Goal: Check status: Check status

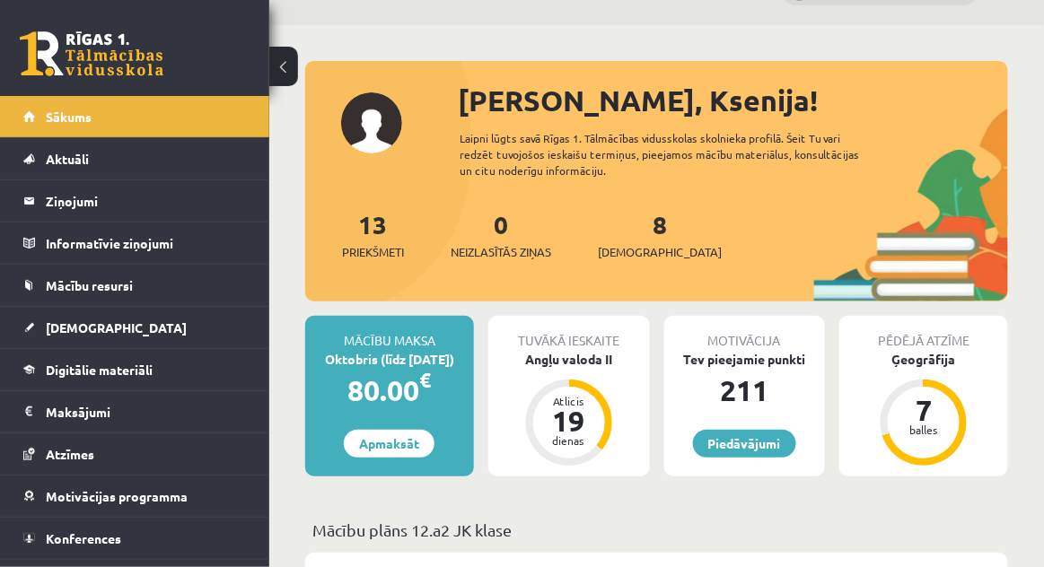
scroll to position [44, 0]
click at [52, 443] on link "Atzīmes" at bounding box center [135, 454] width 224 height 41
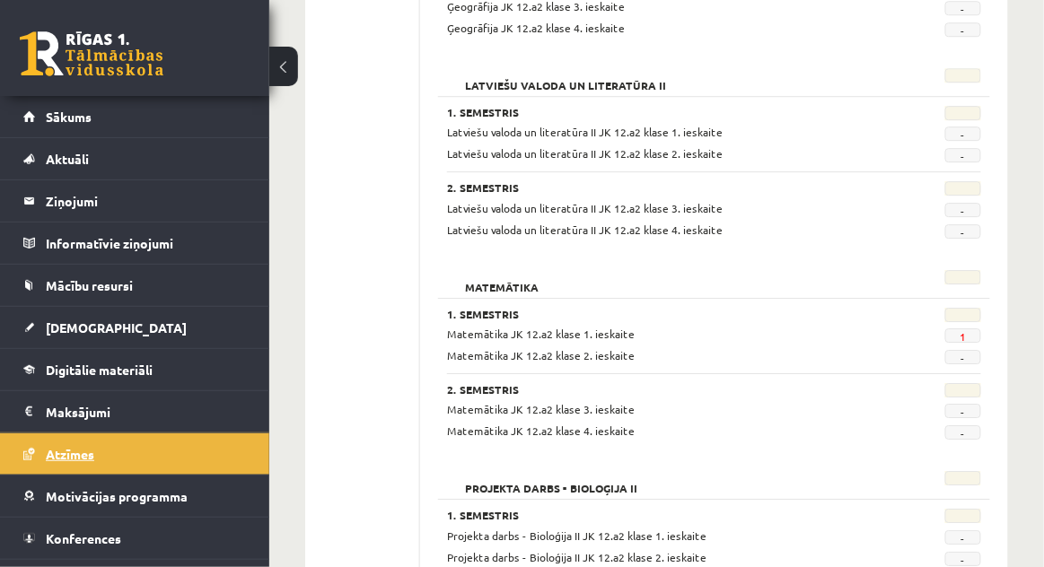
scroll to position [1239, 0]
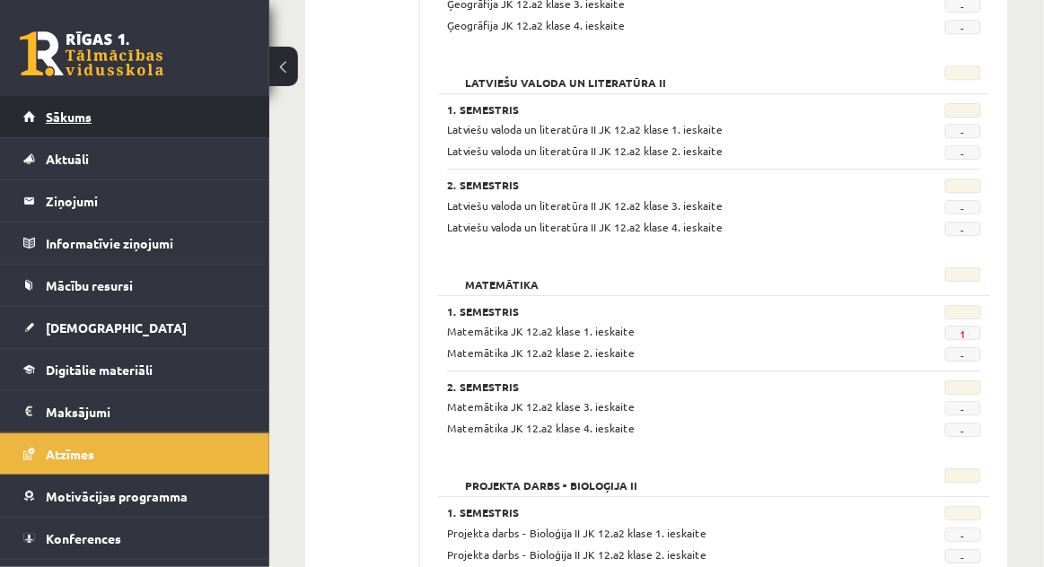
click at [75, 124] on link "Sākums" at bounding box center [135, 116] width 224 height 41
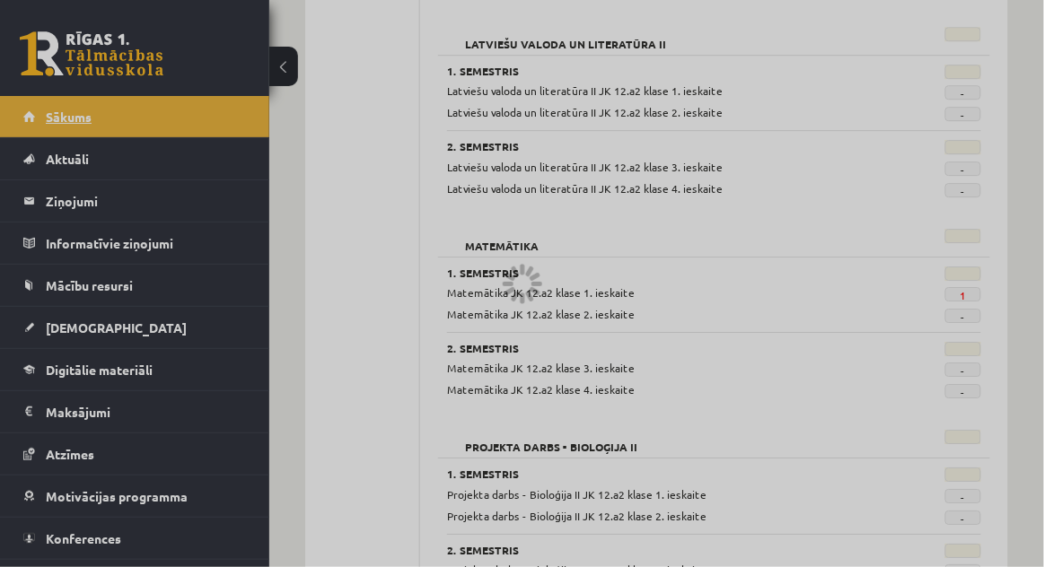
scroll to position [1325, 0]
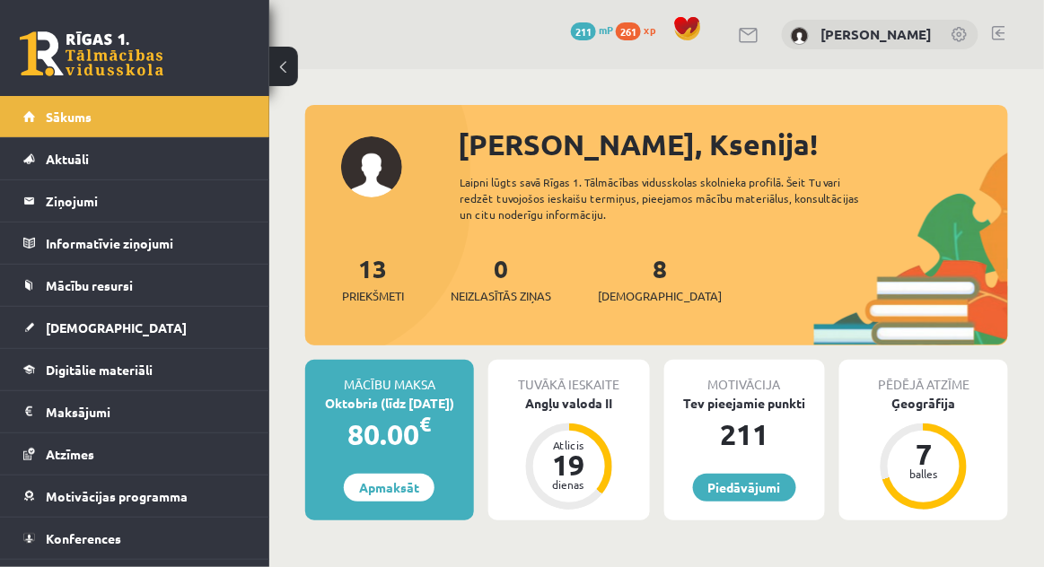
click at [1019, 48] on div "0 Dāvanas 211 mP 261 xp [PERSON_NAME]" at bounding box center [656, 34] width 775 height 69
click at [993, 39] on link at bounding box center [998, 33] width 13 height 14
